Goal: Find specific page/section: Find specific page/section

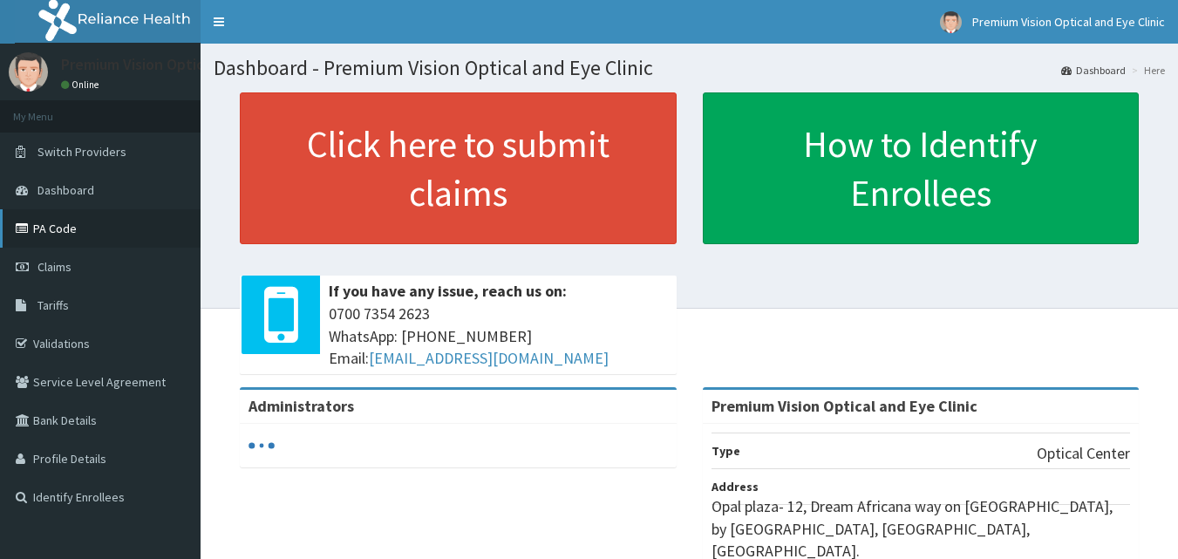
click at [93, 224] on link "PA Code" at bounding box center [100, 228] width 200 height 38
click at [92, 232] on link "PA Code" at bounding box center [100, 228] width 200 height 38
